Goal: Navigation & Orientation: Find specific page/section

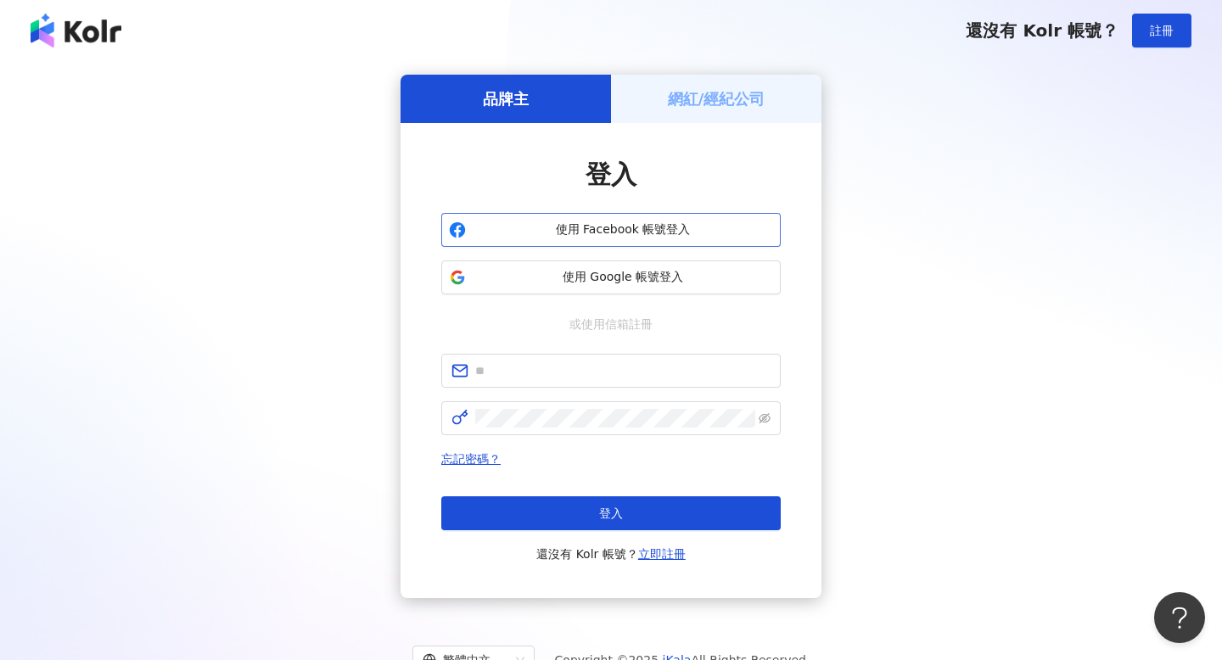
click at [465, 245] on button "使用 Facebook 帳號登入" at bounding box center [610, 230] width 339 height 34
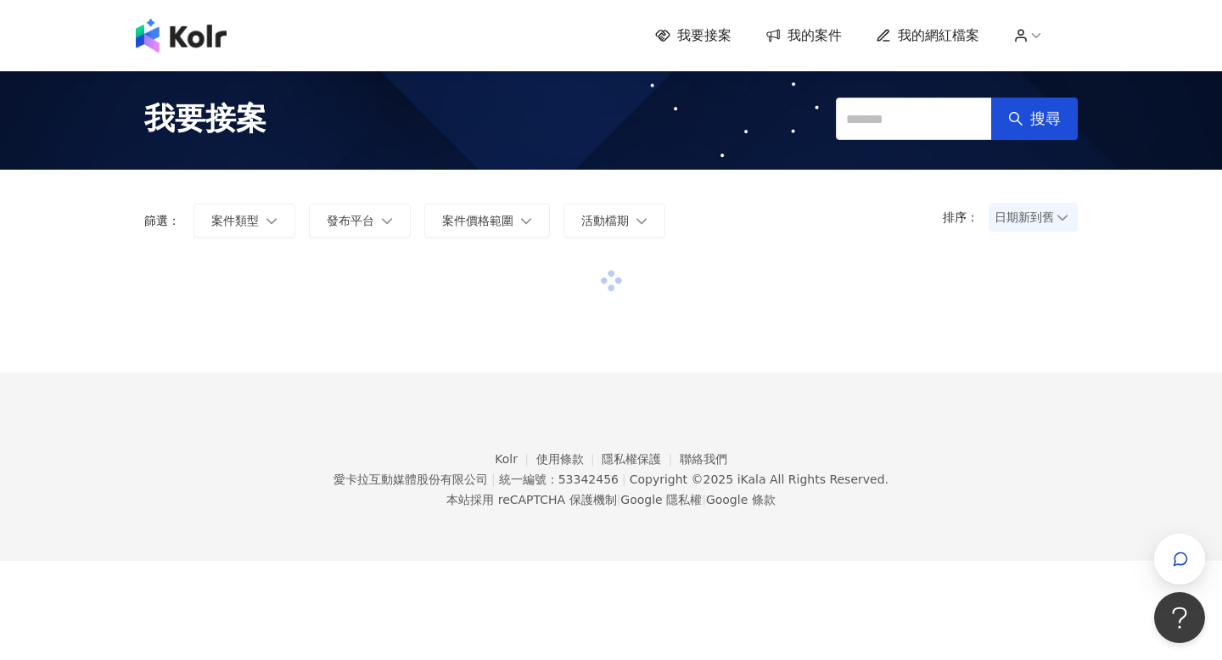
click at [921, 46] on div "我要接案 我的案件 我的網紅檔案" at bounding box center [611, 36] width 968 height 34
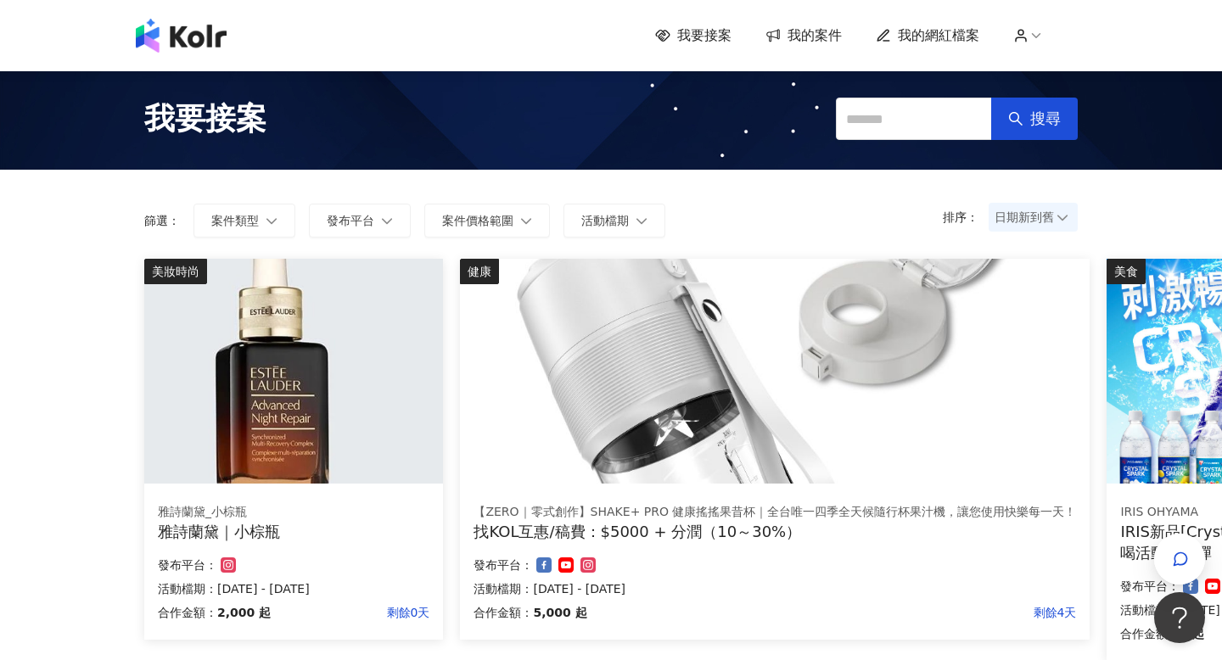
click at [921, 42] on span "我的網紅檔案" at bounding box center [938, 35] width 81 height 19
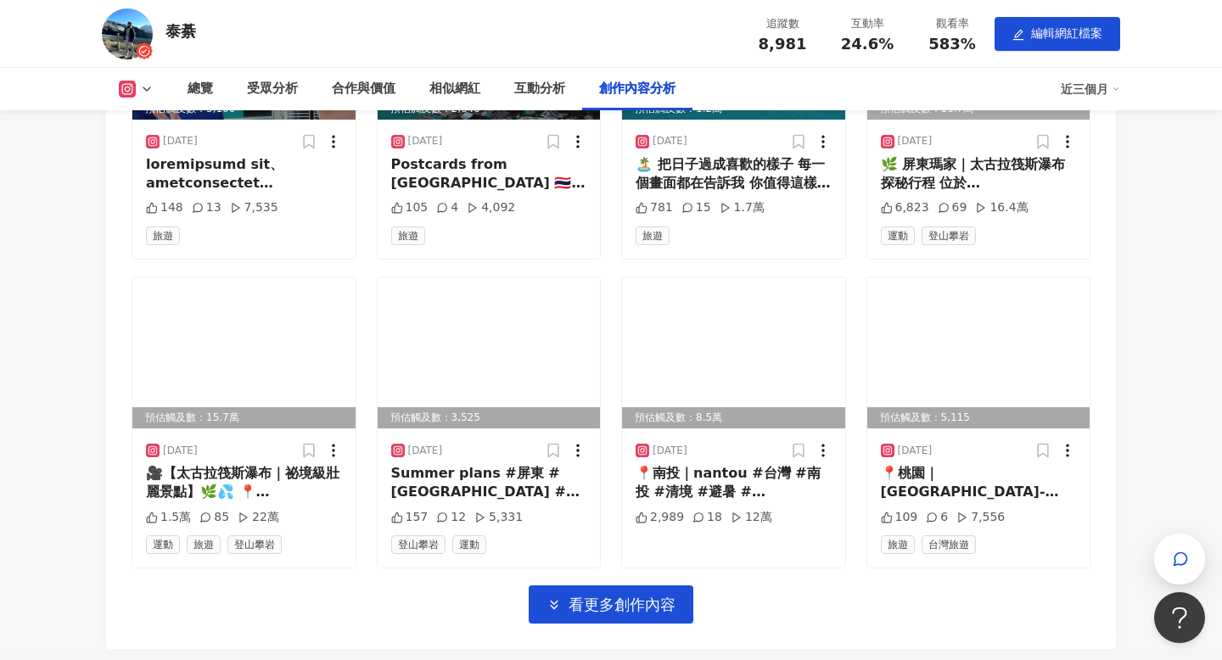
scroll to position [5116, 0]
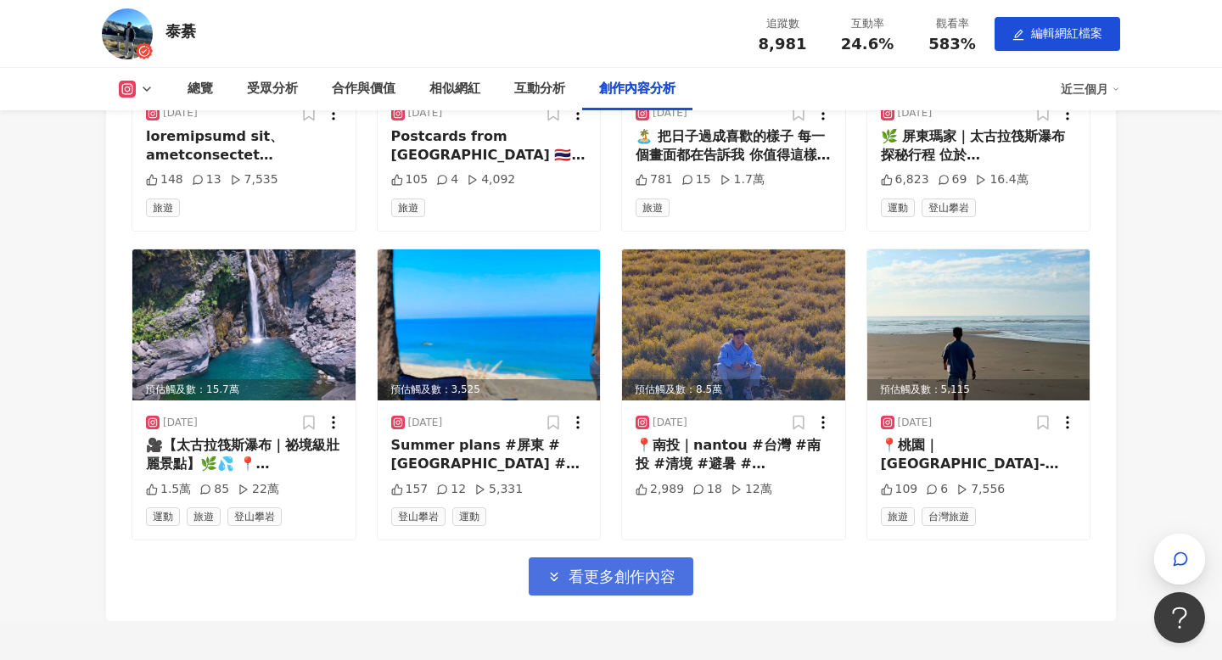
click at [564, 568] on button "看更多創作內容" at bounding box center [611, 577] width 165 height 38
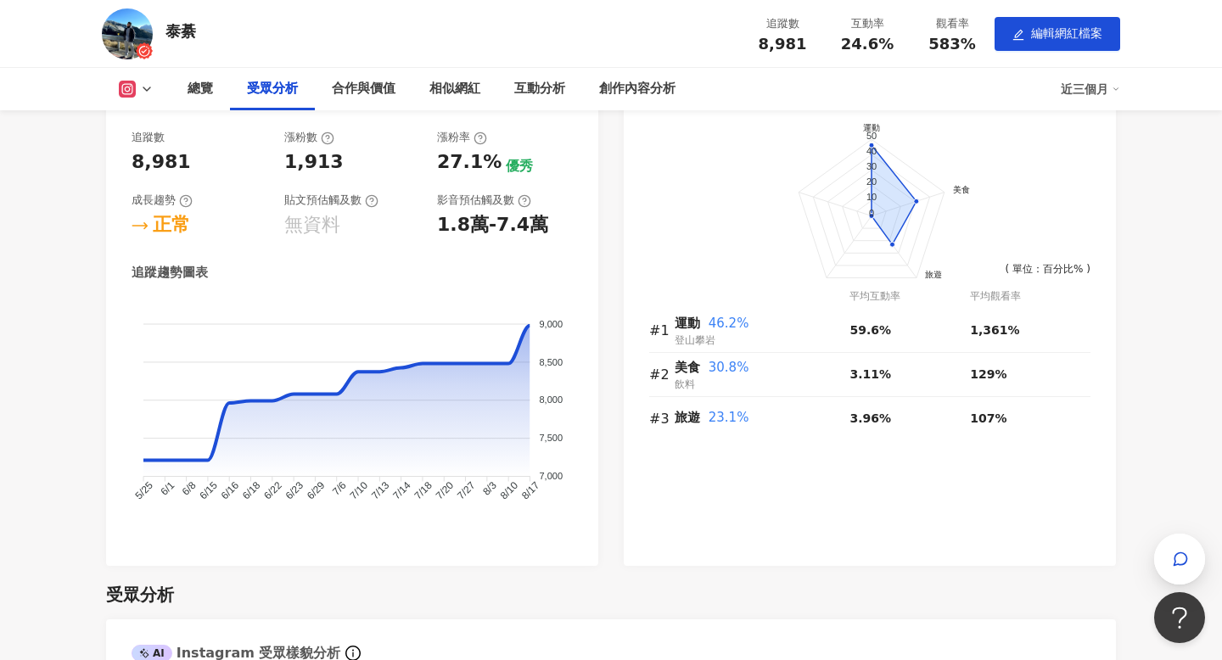
scroll to position [0, 0]
